Goal: Book appointment/travel/reservation

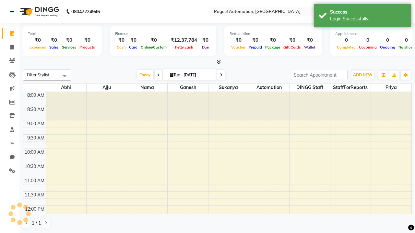
select select "en"
click at [142, 75] on span "Today" at bounding box center [145, 75] width 16 height 10
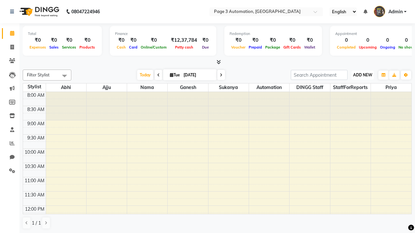
click at [363, 75] on span "ADD NEW" at bounding box center [362, 75] width 19 height 5
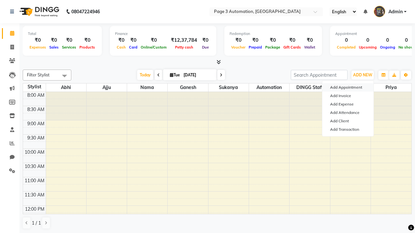
click at [348, 88] on button "Add Appointment" at bounding box center [347, 87] width 51 height 8
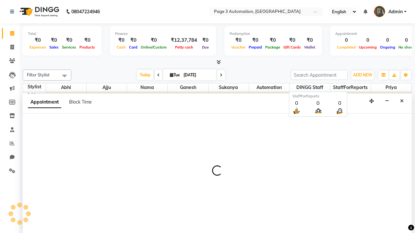
select select "tentative"
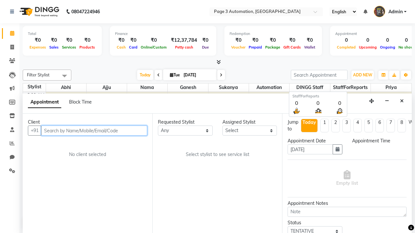
type input "8192346578"
select select "540"
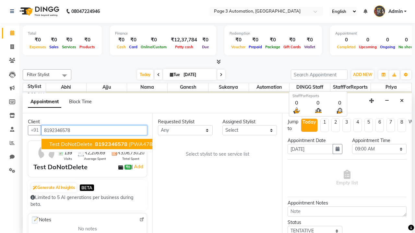
click at [95, 144] on span "8192346578" at bounding box center [111, 144] width 32 height 6
select select "711"
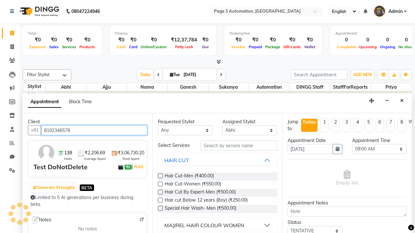
scroll to position [0, 0]
type input "8192346578"
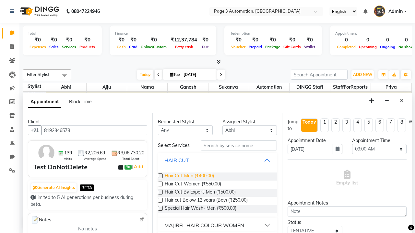
click at [189, 177] on span "Hair Cut-Men (₹400.00)" at bounding box center [189, 177] width 49 height 8
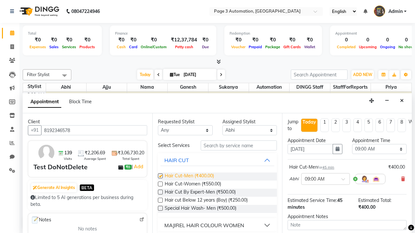
checkbox input "false"
select select "615"
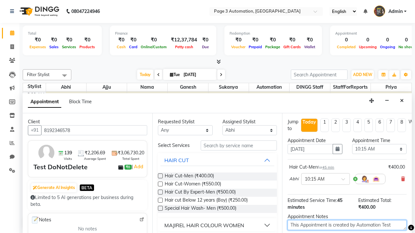
type textarea "This Appointment is created by Automation Test"
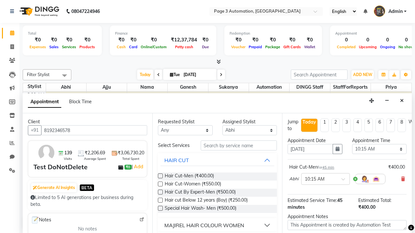
checkbox input "false"
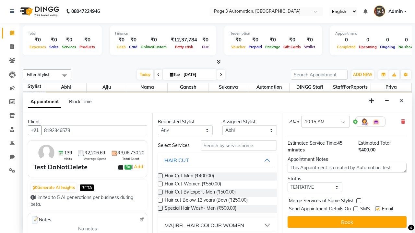
click at [377, 209] on label at bounding box center [377, 209] width 5 height 5
click at [377, 209] on input "checkbox" at bounding box center [377, 210] width 4 height 4
checkbox input "false"
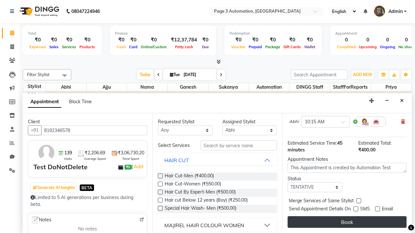
click at [347, 222] on button "Book" at bounding box center [347, 223] width 119 height 12
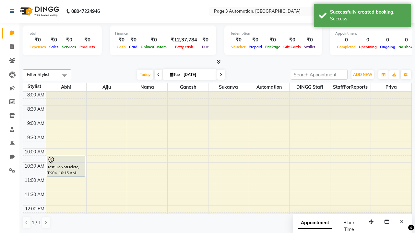
scroll to position [0, 0]
click at [363, 17] on div "Success" at bounding box center [368, 19] width 76 height 7
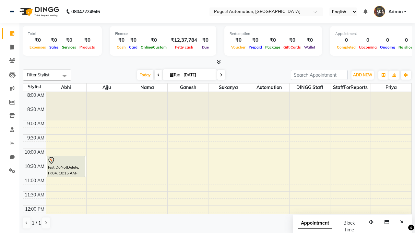
click at [65, 76] on span at bounding box center [64, 76] width 13 height 12
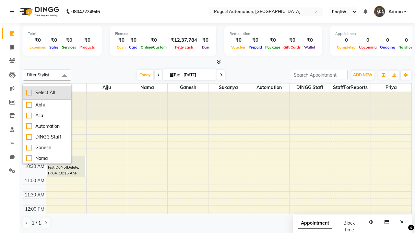
click at [47, 93] on div "Select All" at bounding box center [47, 92] width 42 height 7
checkbox input "true"
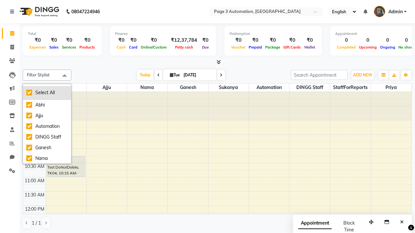
checkbox input "true"
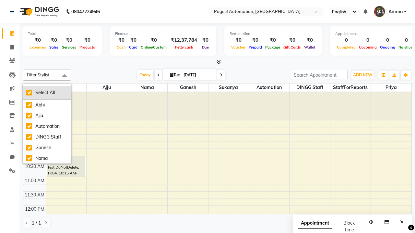
checkbox input "true"
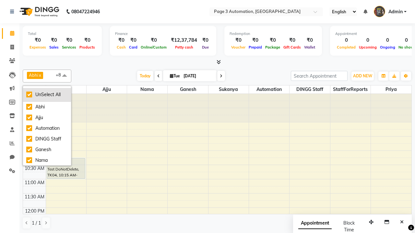
click at [47, 95] on div "UnSelect All" at bounding box center [47, 94] width 42 height 7
checkbox input "false"
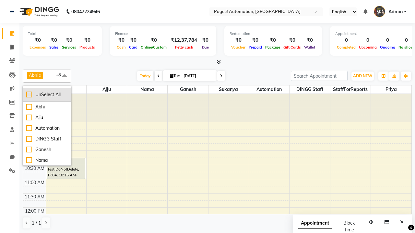
checkbox input "false"
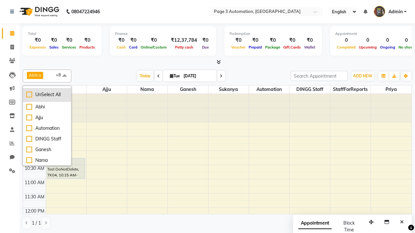
checkbox input "false"
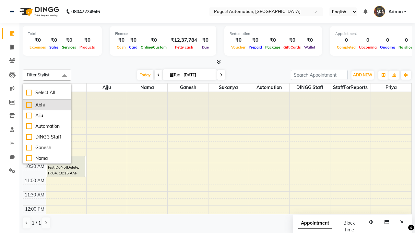
click at [47, 105] on div "Abhi" at bounding box center [47, 105] width 42 height 7
checkbox input "true"
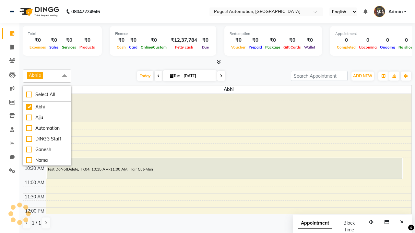
click at [65, 76] on span at bounding box center [64, 76] width 13 height 12
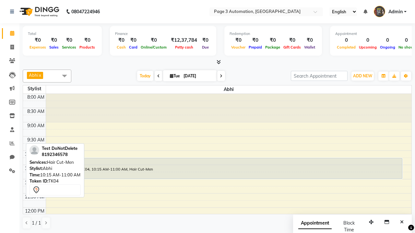
click at [224, 169] on div "Test DoNotDelete, TK04, 10:15 AM-11:00 AM, Hair Cut-Men" at bounding box center [224, 169] width 355 height 20
select select "7"
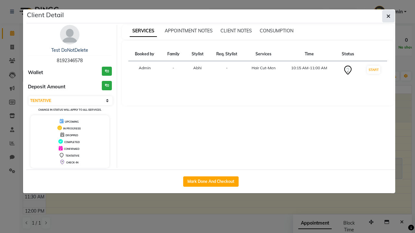
click at [388, 16] on icon "button" at bounding box center [389, 16] width 4 height 5
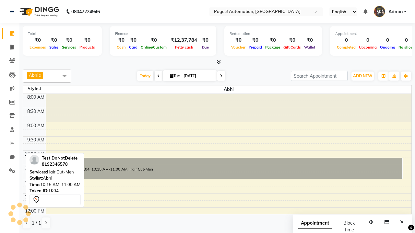
scroll to position [8, 0]
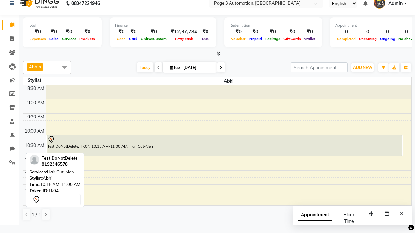
click at [65, 67] on span at bounding box center [64, 67] width 13 height 12
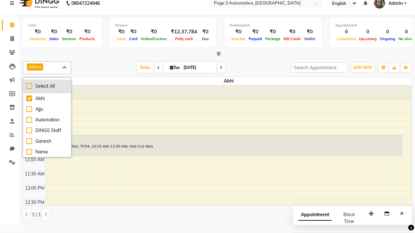
click at [47, 86] on div "Select All" at bounding box center [47, 86] width 42 height 7
checkbox input "true"
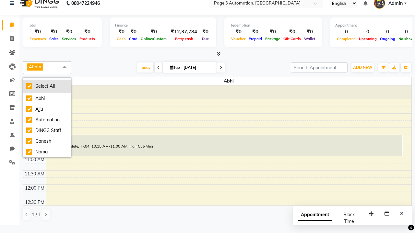
checkbox input "true"
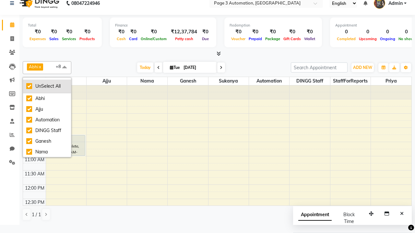
click at [47, 86] on div "UnSelect All" at bounding box center [47, 86] width 42 height 7
checkbox input "false"
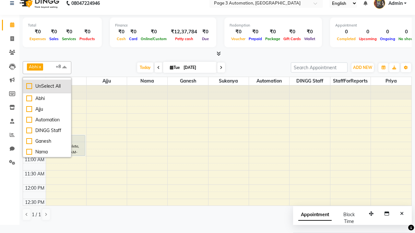
checkbox input "false"
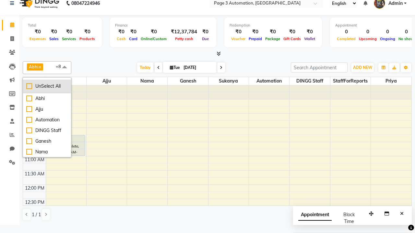
checkbox input "false"
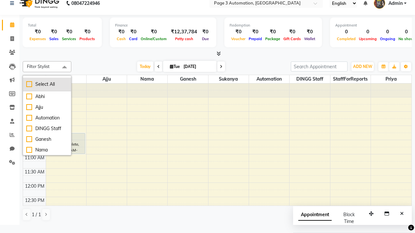
scroll to position [0, 0]
click at [65, 68] on span at bounding box center [64, 68] width 13 height 12
click at [390, 5] on span "Admin" at bounding box center [395, 3] width 14 height 7
